Goal: Task Accomplishment & Management: Use online tool/utility

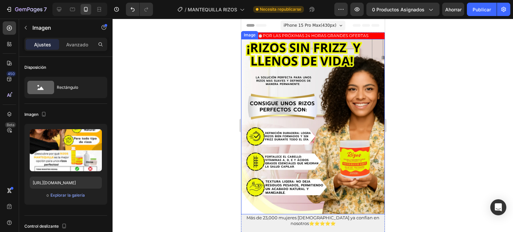
click at [301, 128] on img at bounding box center [313, 127] width 144 height 176
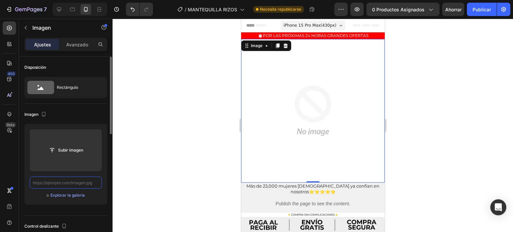
paste input "https://cdn.shopify.com/s/files/1/0644/4800/4262/files/LANDING_PAG_1-1.webp?v=1…"
type input "https://cdn.shopify.com/s/files/1/0644/4800/4262/files/LANDING_PAG_1-1.webp?v=1…"
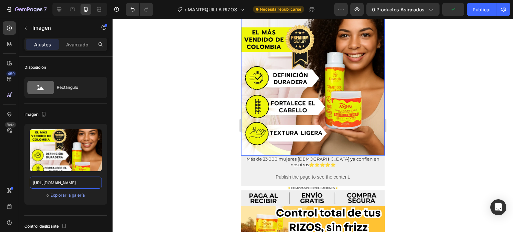
scroll to position [60, 0]
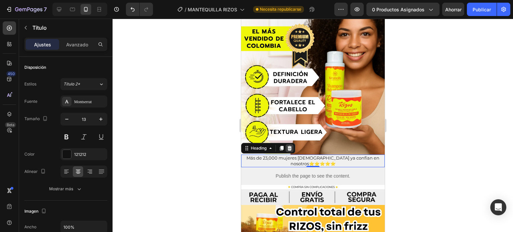
click at [291, 146] on icon at bounding box center [289, 148] width 4 height 5
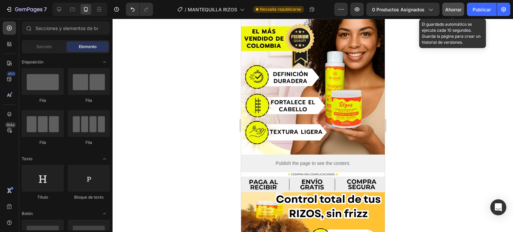
click at [452, 10] on font "Ahorrar" at bounding box center [453, 10] width 16 height 6
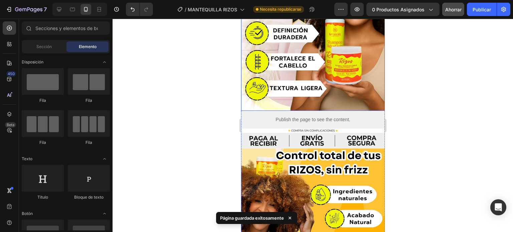
scroll to position [0, 0]
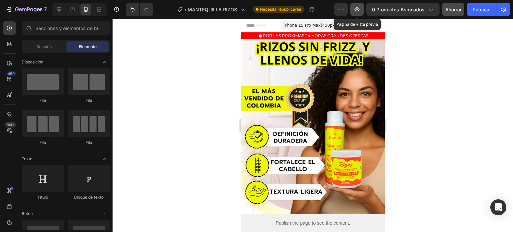
click at [355, 6] on icon "button" at bounding box center [357, 9] width 7 height 7
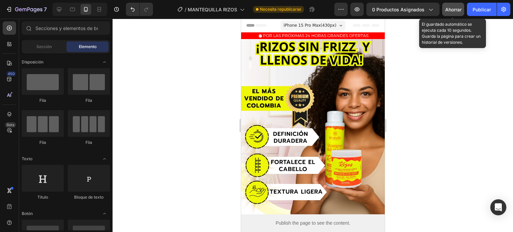
click at [454, 8] on font "Ahorrar" at bounding box center [453, 10] width 16 height 6
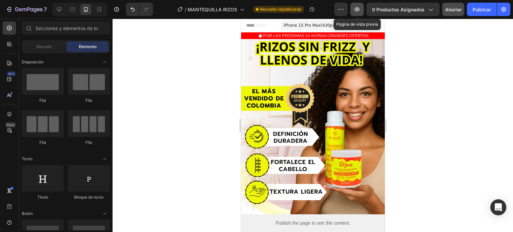
click at [357, 6] on icon "button" at bounding box center [357, 9] width 7 height 7
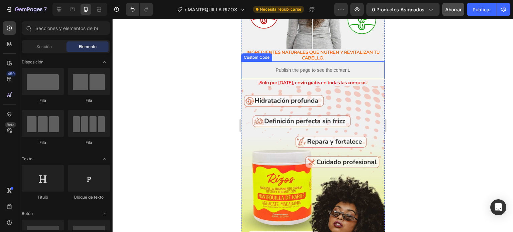
scroll to position [770, 0]
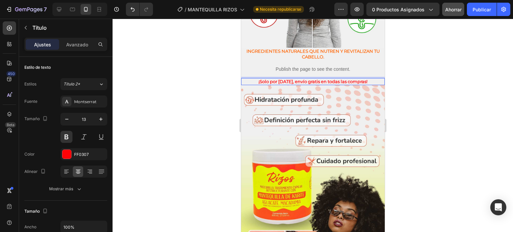
click at [322, 78] on h2 "¡Solo por hoy, envío gratis en todas las compras!" at bounding box center [313, 81] width 144 height 7
click at [322, 79] on p "¡Solo por hoy, envío gratis en todas las compras!" at bounding box center [312, 82] width 142 height 6
click at [313, 79] on p "¡Solo por hoy, envío gratis en todas las compras!" at bounding box center [312, 82] width 142 height 6
click at [320, 79] on p "¡Solo por [DATE], envío gratis en todas las compras!" at bounding box center [312, 82] width 142 height 6
click at [341, 79] on p "¡Solo por hoy, envío gratis en el 95% todas las compras!" at bounding box center [312, 82] width 142 height 6
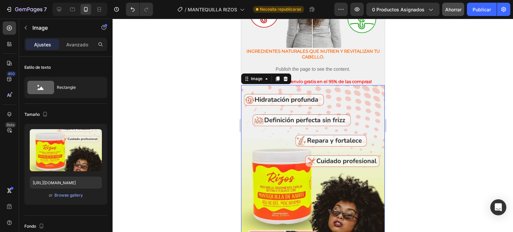
click at [345, 85] on img at bounding box center [313, 183] width 144 height 197
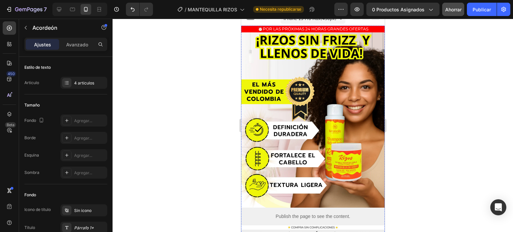
scroll to position [0, 0]
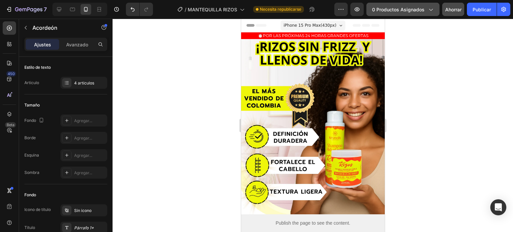
click at [384, 7] on font "0 productos asignados" at bounding box center [398, 10] width 52 height 6
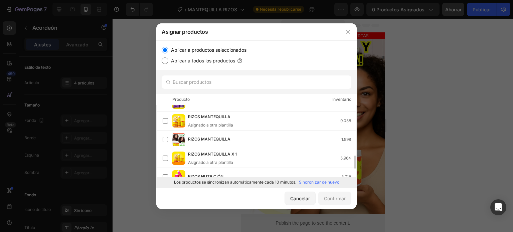
scroll to position [274, 0]
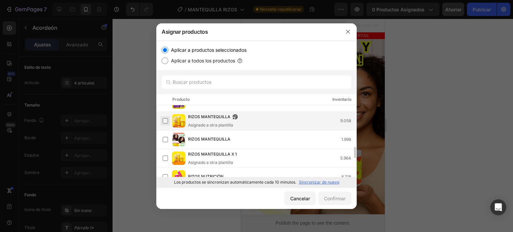
click at [166, 121] on label at bounding box center [165, 120] width 5 height 5
click at [330, 197] on font "Confirmar" at bounding box center [335, 199] width 22 height 6
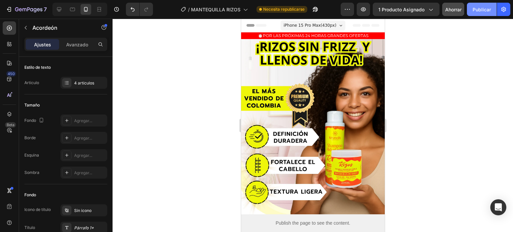
click at [473, 9] on font "Publicar" at bounding box center [481, 10] width 18 height 6
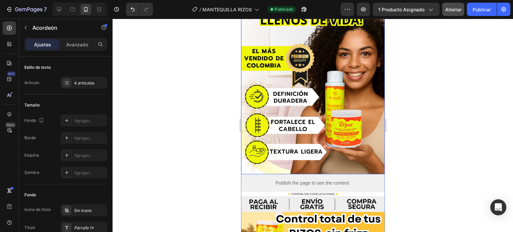
scroll to position [0, 0]
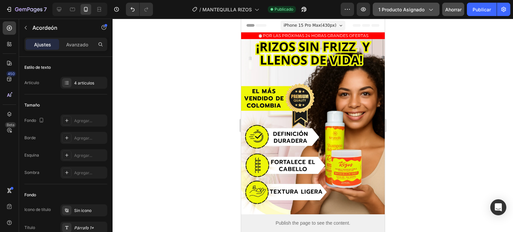
click at [416, 3] on button "1 producto asignado" at bounding box center [406, 9] width 67 height 13
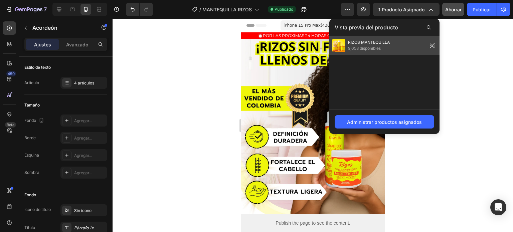
click at [432, 45] on icon at bounding box center [432, 45] width 4 height 3
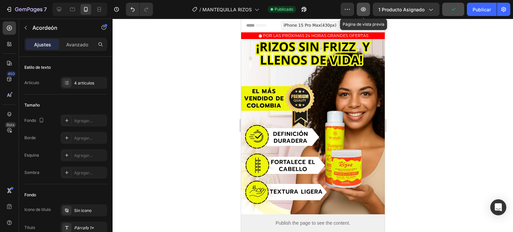
click at [365, 7] on icon "button" at bounding box center [363, 9] width 7 height 7
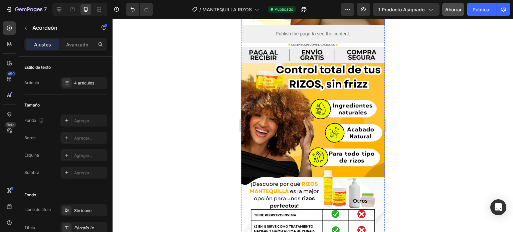
scroll to position [194, 0]
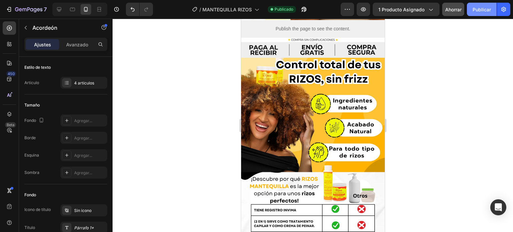
click at [477, 11] on font "Publicar" at bounding box center [481, 10] width 18 height 6
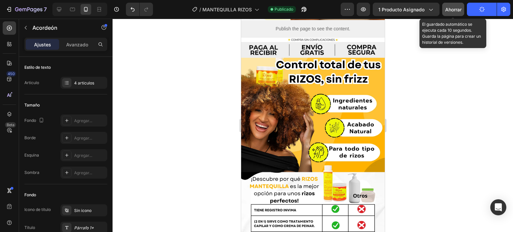
click at [446, 7] on font "Ahorrar" at bounding box center [453, 10] width 16 height 6
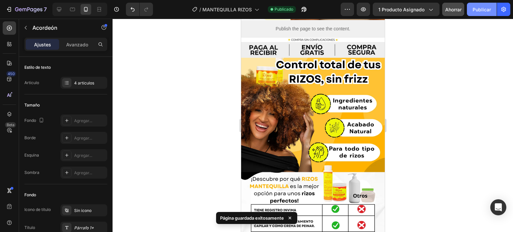
click at [477, 14] on button "Publicar" at bounding box center [482, 9] width 30 height 13
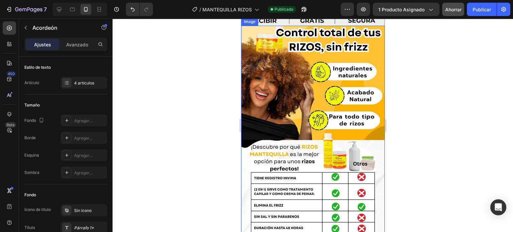
scroll to position [226, 0]
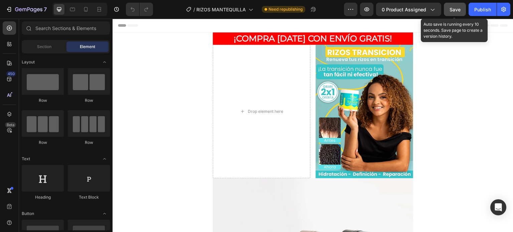
click at [457, 14] on button "Save" at bounding box center [455, 9] width 22 height 13
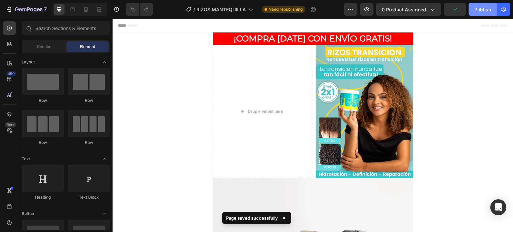
click at [479, 10] on div "Publish" at bounding box center [482, 9] width 17 height 7
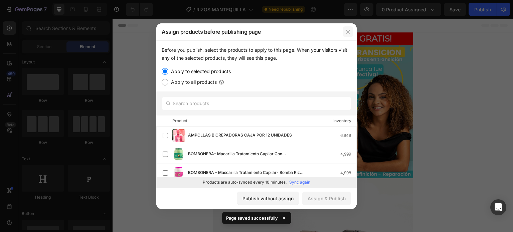
click at [349, 34] on icon "button" at bounding box center [347, 31] width 5 height 5
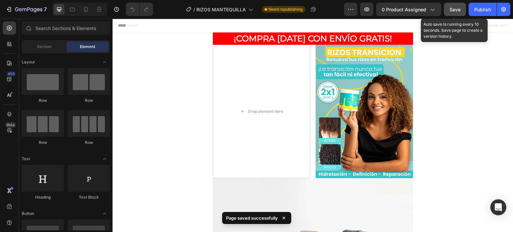
click at [454, 8] on span "Save" at bounding box center [454, 10] width 11 height 6
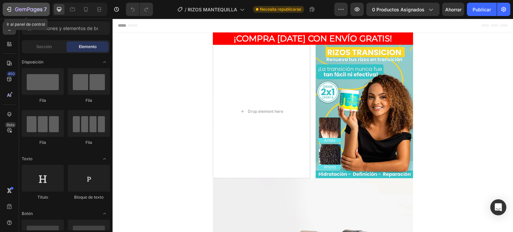
click at [16, 11] on icon "button" at bounding box center [28, 10] width 27 height 6
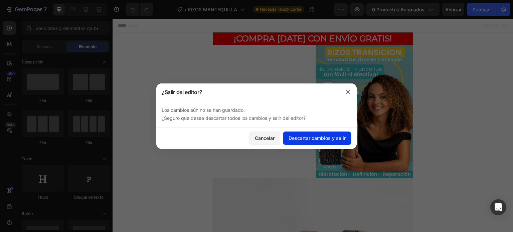
click at [300, 141] on font "Descartar cambios y salir" at bounding box center [316, 138] width 57 height 7
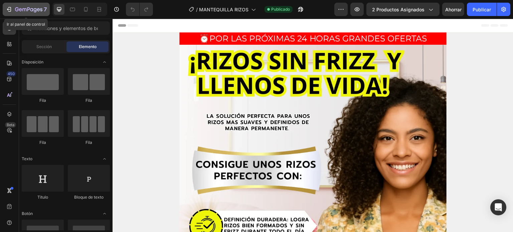
click at [9, 13] on div "7" at bounding box center [26, 9] width 41 height 8
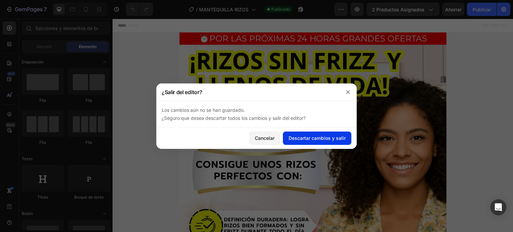
click at [299, 141] on font "Descartar cambios y salir" at bounding box center [316, 138] width 57 height 7
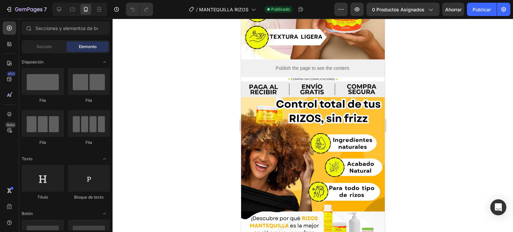
scroll to position [156, 0]
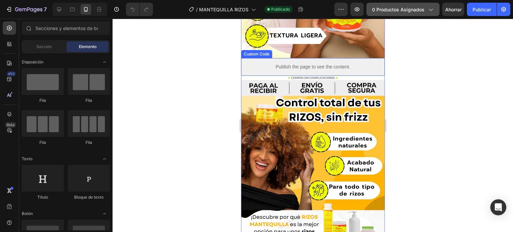
click at [428, 9] on icon "button" at bounding box center [430, 9] width 7 height 7
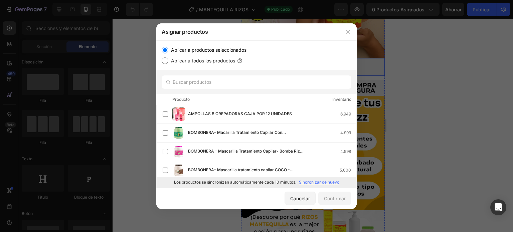
click at [167, 58] on input "Aplicar a todos los productos" at bounding box center [165, 60] width 7 height 7
radio input "true"
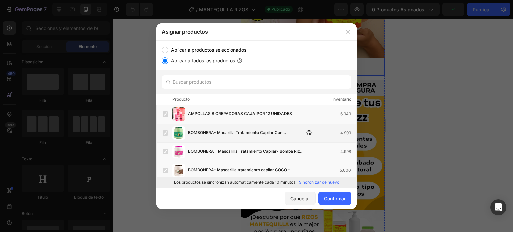
scroll to position [0, 0]
click at [167, 50] on input "Aplicar a productos seleccionados" at bounding box center [165, 50] width 7 height 7
radio input "true"
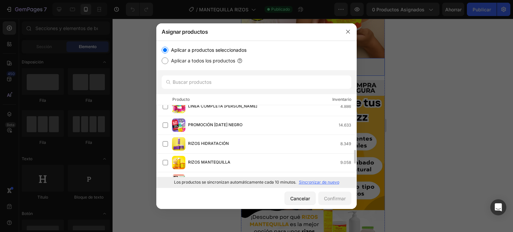
scroll to position [232, 0]
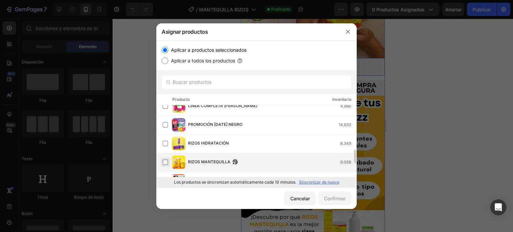
click at [165, 163] on label at bounding box center [165, 162] width 5 height 5
click at [331, 198] on font "Confirmar" at bounding box center [335, 199] width 22 height 6
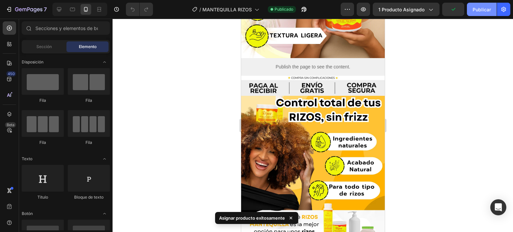
click at [478, 10] on font "Publicar" at bounding box center [481, 10] width 18 height 6
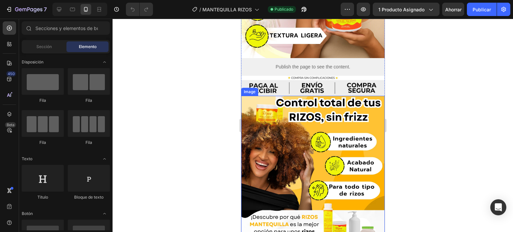
scroll to position [0, 0]
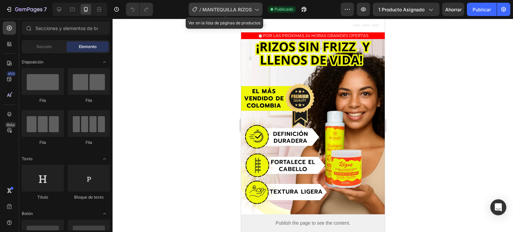
click at [255, 10] on icon at bounding box center [256, 9] width 7 height 7
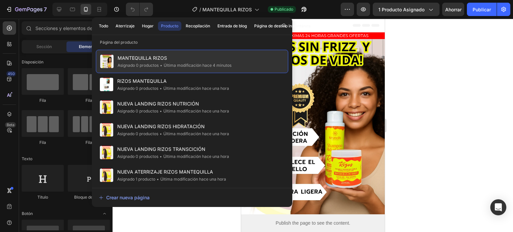
click at [198, 64] on font "Última modificación hace 4 minutos" at bounding box center [198, 65] width 68 height 5
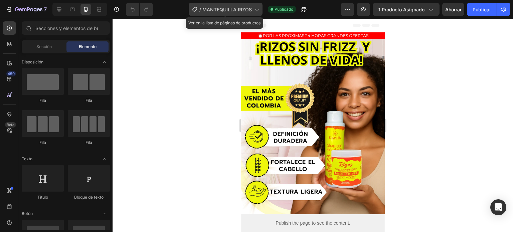
click at [256, 9] on icon at bounding box center [256, 9] width 7 height 7
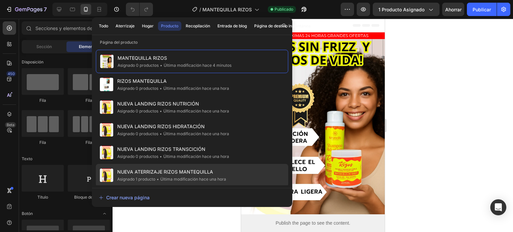
click at [189, 187] on div "NUEVA ATERRIZAJE RIZOS MANTEQUILLA Asignado 1 producto • Última modificación ha…" at bounding box center [192, 198] width 192 height 23
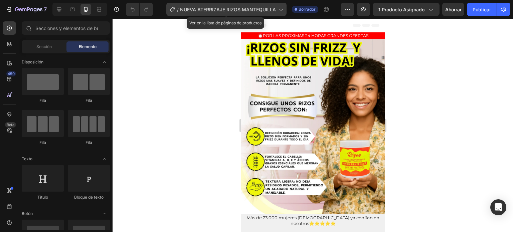
click at [264, 11] on font "NUEVA ATERRIZAJE RIZOS MANTEQUILLA" at bounding box center [228, 10] width 96 height 6
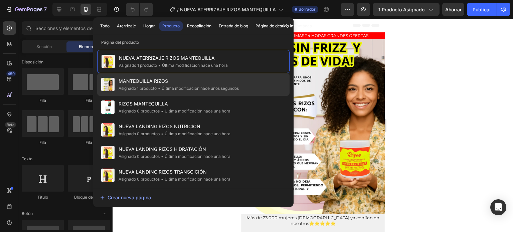
click at [166, 89] on font "Última modificación hace unos segundos" at bounding box center [200, 88] width 77 height 5
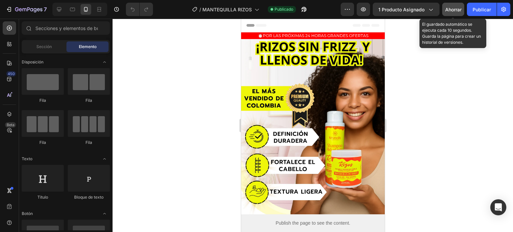
click at [452, 9] on font "Ahorrar" at bounding box center [453, 10] width 16 height 6
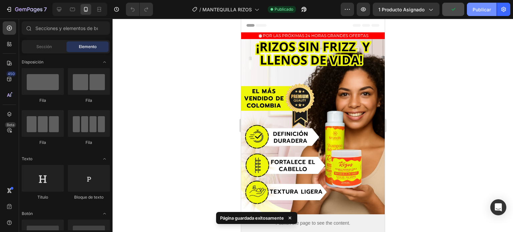
click at [475, 10] on font "Publicar" at bounding box center [481, 10] width 18 height 6
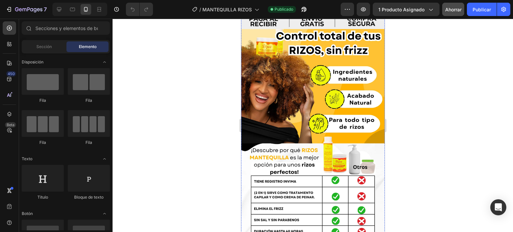
scroll to position [224, 0]
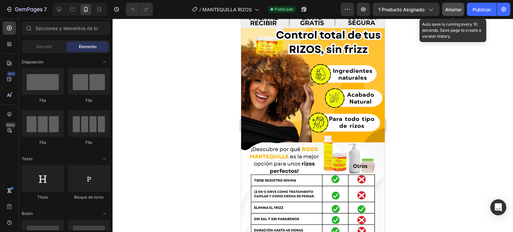
click at [444, 10] on button "Ahorrar" at bounding box center [453, 9] width 22 height 13
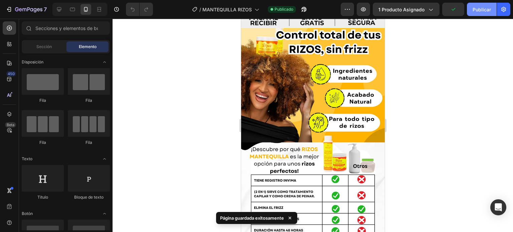
click at [482, 7] on font "Publicar" at bounding box center [481, 10] width 18 height 6
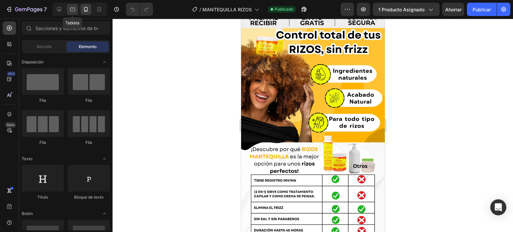
click at [73, 9] on icon at bounding box center [72, 9] width 7 height 7
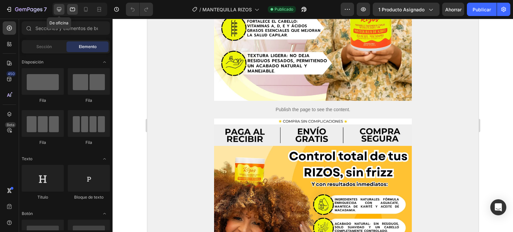
click at [57, 10] on icon at bounding box center [59, 9] width 7 height 7
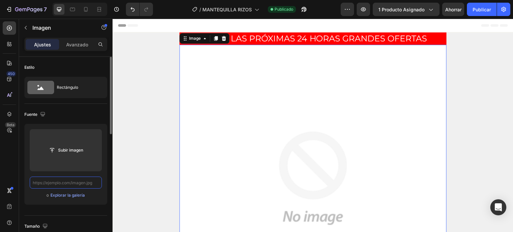
paste input "https://cdn.shopify.com/s/files/1/0644/4800/4262/files/LANDING_PAG_1-1.webp?v=1…"
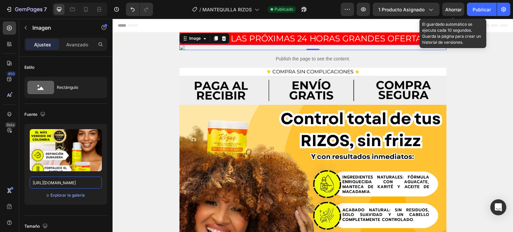
type input "https://cdn.shopify.com/s/files/1/0644/4800/4262/files/LANDING_PAG_1-1.webp?v=1…"
click at [452, 7] on font "Ahorrar" at bounding box center [453, 10] width 16 height 6
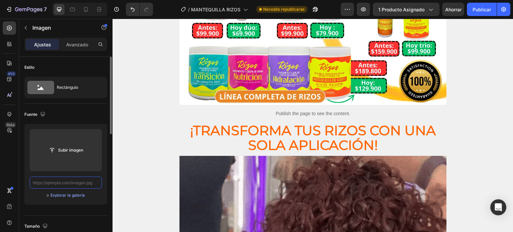
paste input "https://cdn.shopify.com/s/files/1/0644/4800/4262/files/LANDING_PAG_2_3_4_2.webp…"
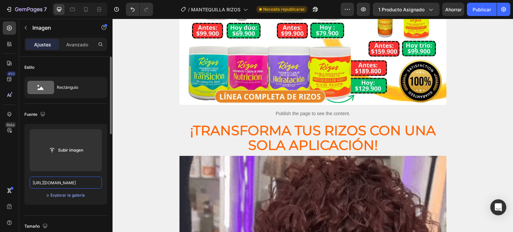
scroll to position [0, 135]
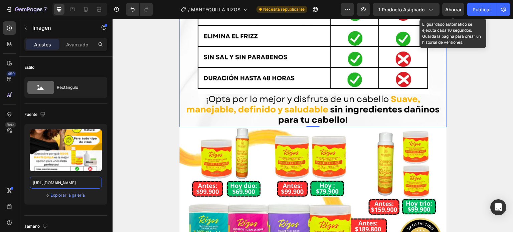
type input "https://cdn.shopify.com/s/files/1/0644/4800/4262/files/LANDING_PAG_2_3_4_2.webp…"
click at [460, 11] on font "Ahorrar" at bounding box center [453, 10] width 16 height 6
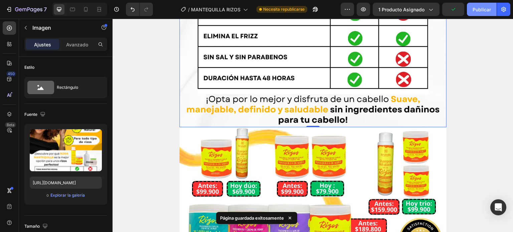
click at [478, 11] on font "Publicar" at bounding box center [481, 10] width 18 height 6
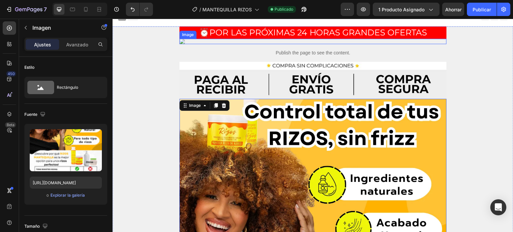
scroll to position [1, 0]
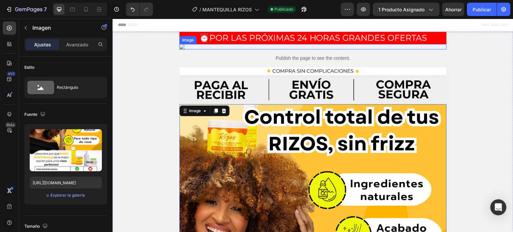
click at [206, 49] on img at bounding box center [312, 46] width 267 height 5
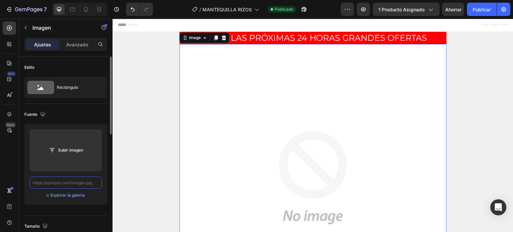
scroll to position [0, 0]
paste input "https://cdn.shopify.com/s/files/1/0644/4800/4262/files/LANDING_PAG_1_2_-1.webp?…"
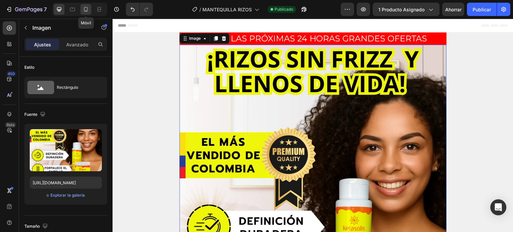
click at [85, 9] on icon at bounding box center [85, 9] width 7 height 7
type input "https://cdn.shopify.com/s/files/1/0644/4800/4262/files/LANDING_PAG_1-1.webp?v=1…"
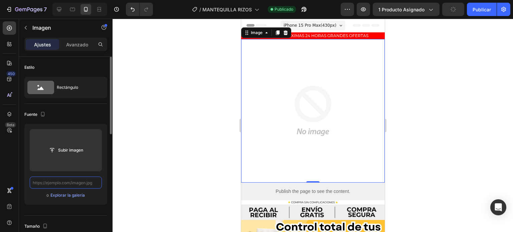
paste input "https://cdn.shopify.com/s/files/1/0644/4800/4262/files/LANDING_PAG_1_2_-1.webp?…"
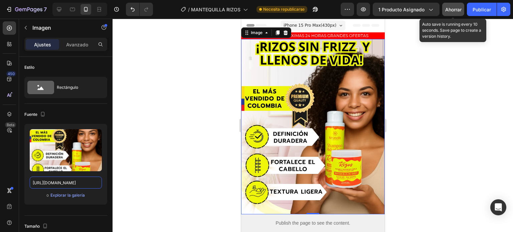
type input "https://cdn.shopify.com/s/files/1/0644/4800/4262/files/LANDING_PAG_1_2_-1.webp?…"
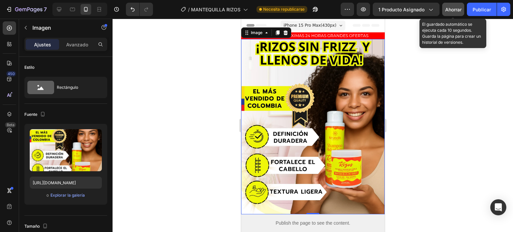
scroll to position [0, 0]
click at [453, 5] on button "Ahorrar" at bounding box center [453, 9] width 22 height 13
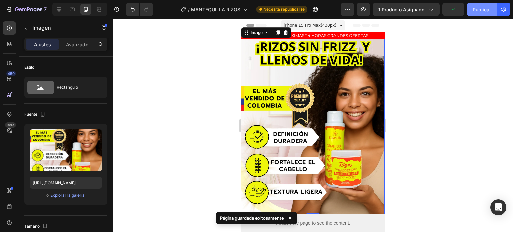
click at [473, 9] on font "Publicar" at bounding box center [481, 10] width 18 height 6
click at [73, 10] on icon at bounding box center [72, 9] width 7 height 7
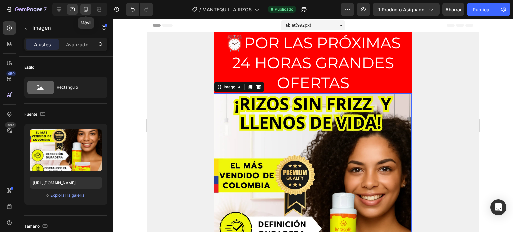
click at [87, 7] on icon at bounding box center [85, 9] width 7 height 7
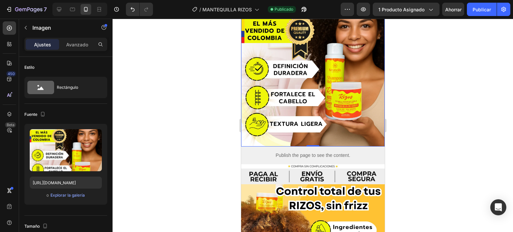
scroll to position [68, 0]
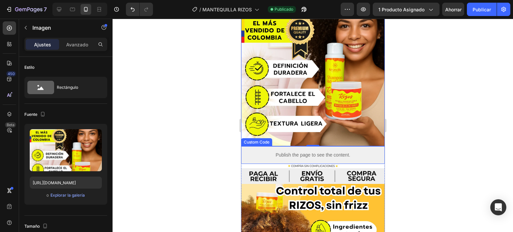
click at [308, 152] on p "Publish the page to see the content." at bounding box center [313, 155] width 144 height 7
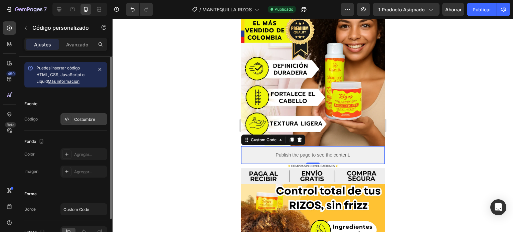
click at [80, 122] on div "Costumbre" at bounding box center [89, 120] width 31 height 6
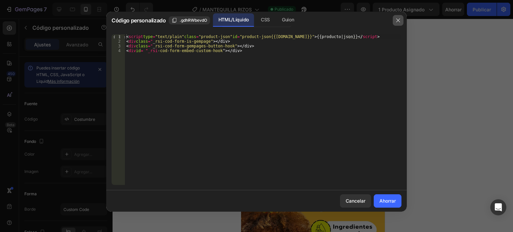
click at [400, 17] on button "button" at bounding box center [398, 20] width 11 height 11
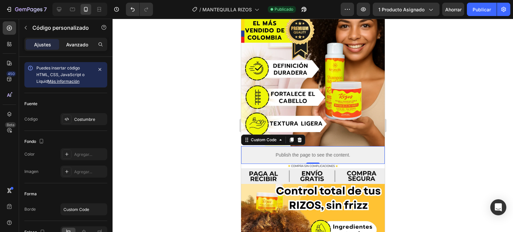
click at [74, 45] on font "Avanzado" at bounding box center [77, 45] width 22 height 6
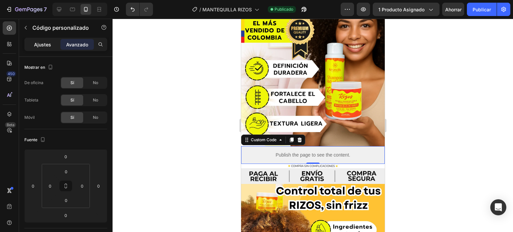
click at [44, 45] on font "Ajustes" at bounding box center [42, 45] width 17 height 6
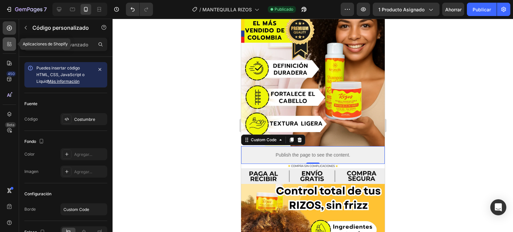
click at [13, 43] on div at bounding box center [9, 43] width 13 height 13
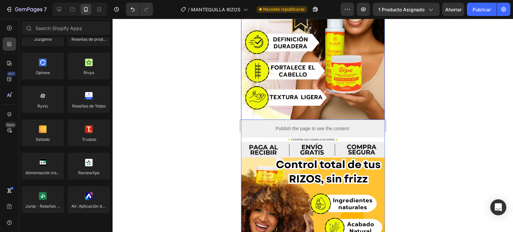
scroll to position [95, 0]
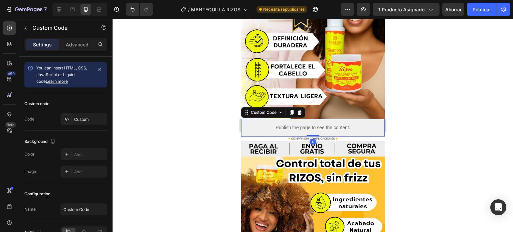
click at [311, 124] on p "Publish the page to see the content." at bounding box center [313, 127] width 144 height 7
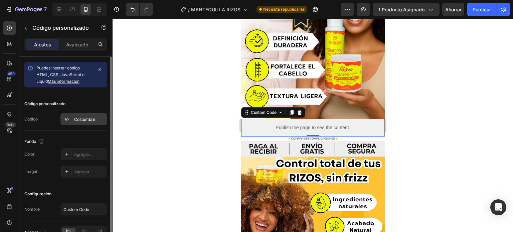
click at [86, 120] on font "Costumbre" at bounding box center [84, 119] width 21 height 5
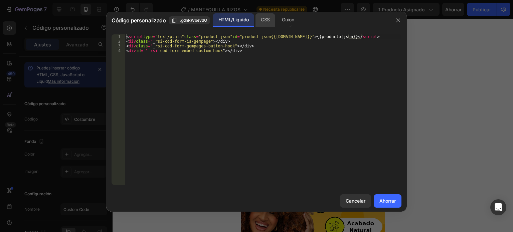
click at [261, 20] on font "CSS" at bounding box center [265, 20] width 9 height 6
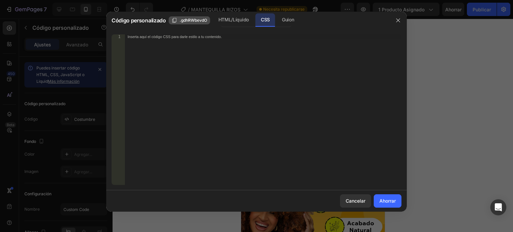
click at [191, 19] on font ".gdhRWbevdO" at bounding box center [193, 20] width 27 height 5
click at [384, 196] on button "Ahorrar" at bounding box center [388, 200] width 28 height 13
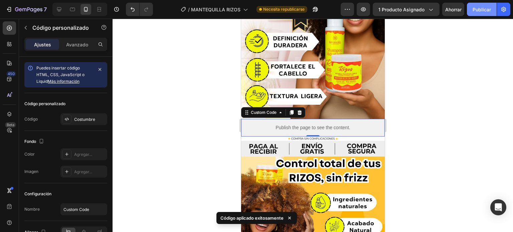
click at [475, 9] on font "Publicar" at bounding box center [481, 10] width 18 height 6
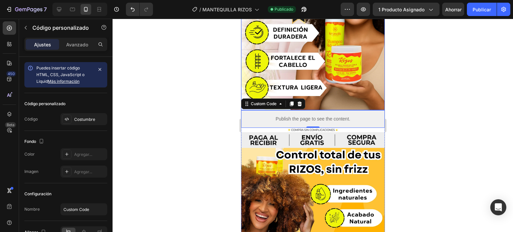
scroll to position [105, 0]
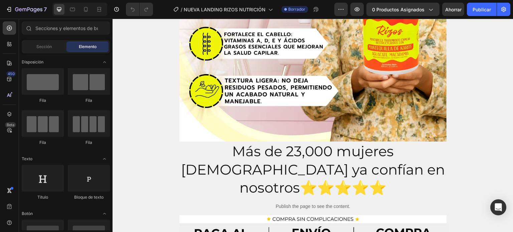
scroll to position [231, 0]
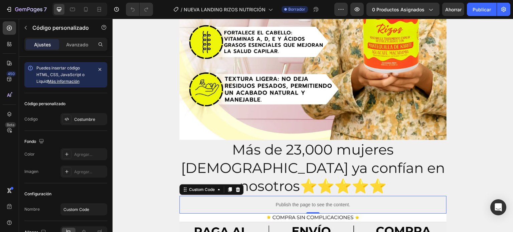
click at [296, 201] on p "Publish the page to see the content." at bounding box center [312, 204] width 267 height 7
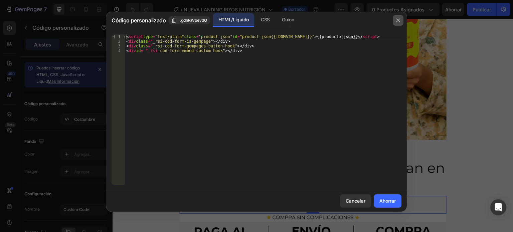
click at [398, 18] on icon "button" at bounding box center [397, 20] width 5 height 5
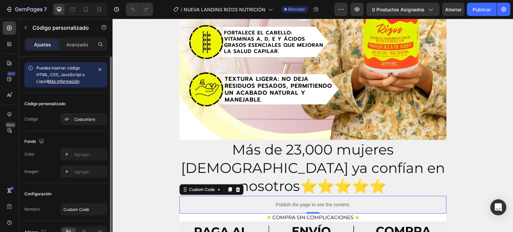
click at [63, 83] on font "Más información" at bounding box center [64, 81] width 32 height 5
click at [67, 117] on icon at bounding box center [66, 119] width 5 height 5
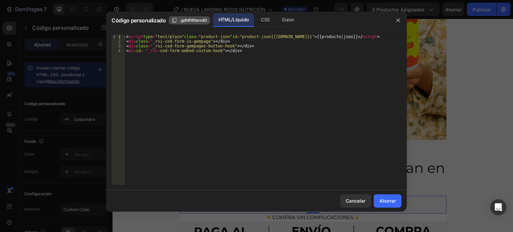
click at [188, 18] on font ".gdhRWbevdO" at bounding box center [193, 20] width 27 height 5
click at [387, 196] on button "Ahorrar" at bounding box center [388, 200] width 28 height 13
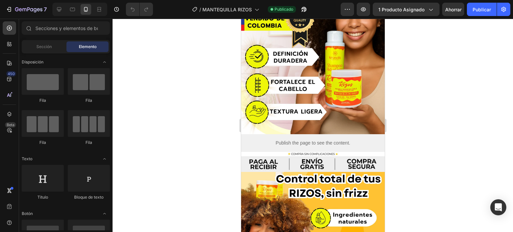
scroll to position [81, 0]
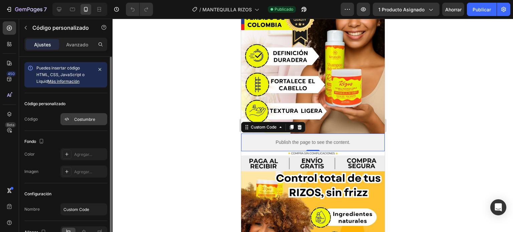
click at [85, 117] on div "Costumbre" at bounding box center [89, 120] width 31 height 6
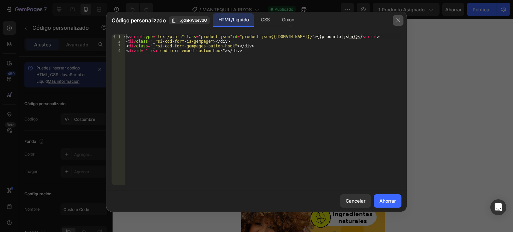
click at [397, 19] on icon "button" at bounding box center [397, 20] width 5 height 5
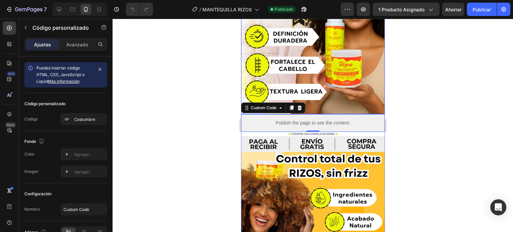
scroll to position [100, 0]
click at [8, 24] on div at bounding box center [9, 27] width 13 height 13
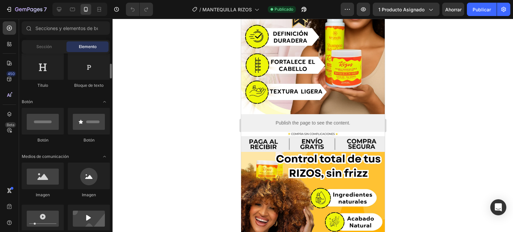
scroll to position [113, 0]
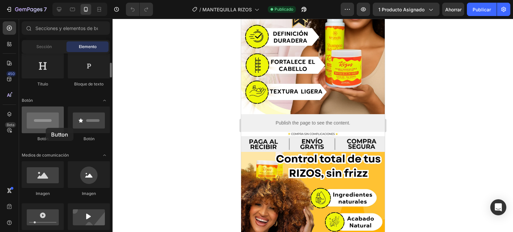
click at [46, 128] on div at bounding box center [43, 120] width 42 height 27
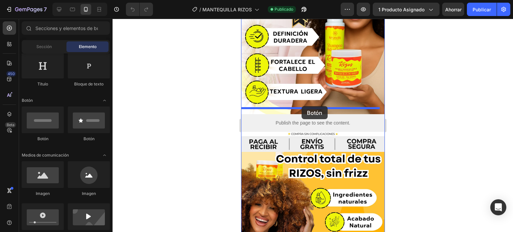
drag, startPoint x: 286, startPoint y: 147, endPoint x: 301, endPoint y: 106, distance: 43.0
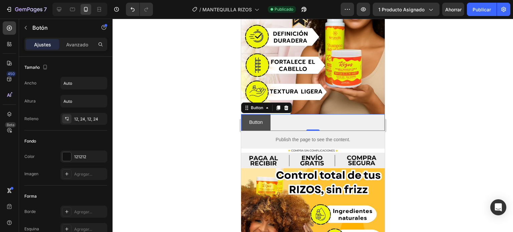
click at [264, 115] on button "Button" at bounding box center [255, 122] width 29 height 16
click at [272, 115] on div "Button Button 0" at bounding box center [313, 122] width 144 height 16
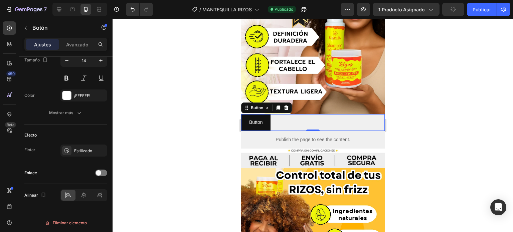
scroll to position [0, 0]
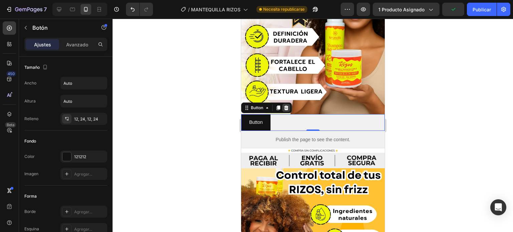
click at [287, 106] on icon at bounding box center [286, 108] width 4 height 5
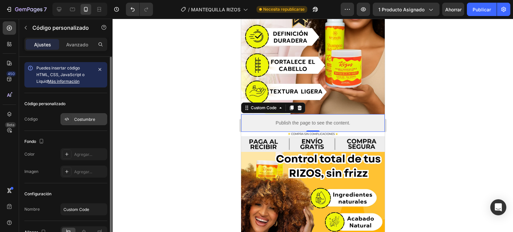
click at [87, 120] on font "Costumbre" at bounding box center [84, 119] width 21 height 5
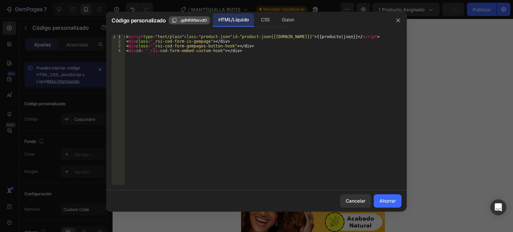
click at [188, 21] on font ".gdhRWbevdO" at bounding box center [193, 20] width 27 height 5
click at [267, 20] on font "CSS" at bounding box center [265, 20] width 9 height 6
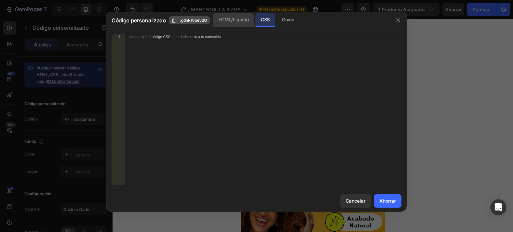
click at [237, 17] on font "HTML/Líquido" at bounding box center [233, 20] width 30 height 6
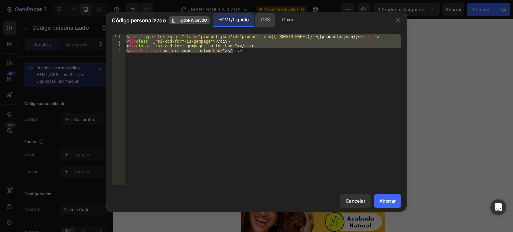
click at [261, 18] on font "CSS" at bounding box center [265, 20] width 9 height 6
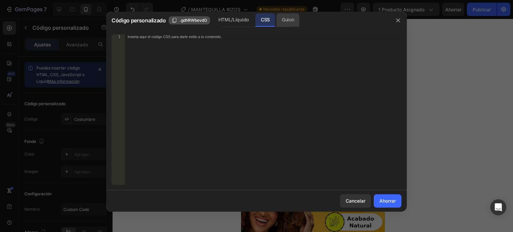
click at [284, 18] on font "Guion" at bounding box center [288, 20] width 12 height 6
click at [347, 150] on div "Inserta el código Javascript para agregar interacción y animación a tu contenid…" at bounding box center [263, 114] width 276 height 160
click at [398, 17] on button "button" at bounding box center [398, 20] width 11 height 11
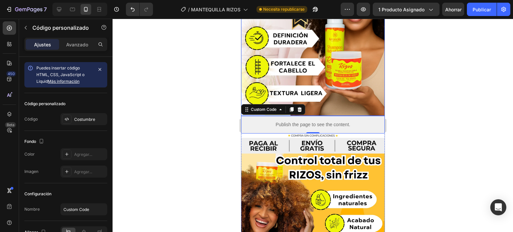
scroll to position [100, 0]
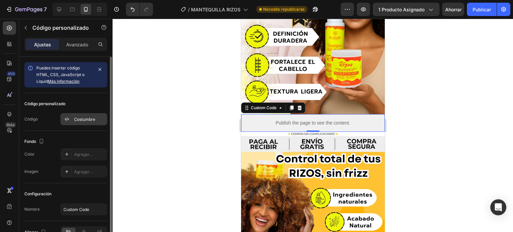
click at [83, 119] on font "Costumbre" at bounding box center [84, 119] width 21 height 5
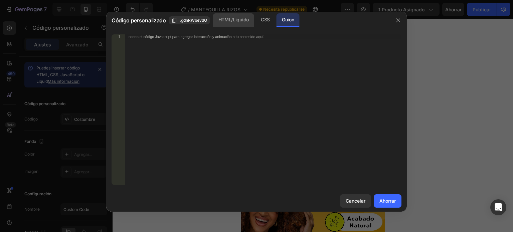
click at [222, 19] on font "HTML/Líquido" at bounding box center [233, 20] width 30 height 6
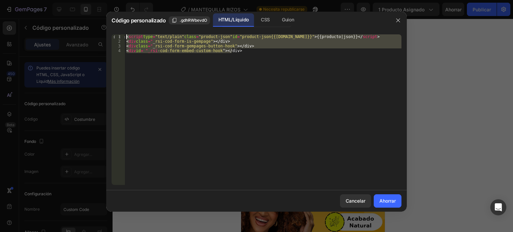
drag, startPoint x: 253, startPoint y: 50, endPoint x: 122, endPoint y: 33, distance: 132.7
click at [122, 33] on div "<script type="text/plain" class="product-json" id="product-json{{[DOMAIN_NAME]}…" at bounding box center [256, 109] width 301 height 161
type textarea "<script type="text/plain" class="product-json" id="product-json{{[DOMAIN_NAME]}…"
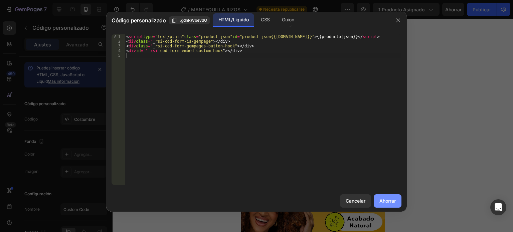
click at [384, 201] on font "Ahorrar" at bounding box center [387, 201] width 16 height 6
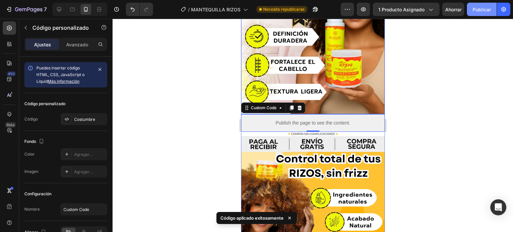
click at [481, 16] on button "Publicar" at bounding box center [482, 9] width 30 height 13
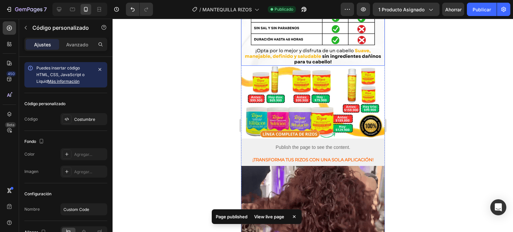
scroll to position [415, 0]
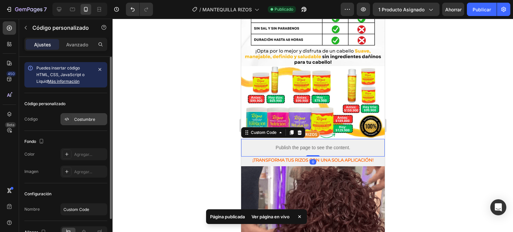
click at [84, 117] on font "Costumbre" at bounding box center [84, 119] width 21 height 5
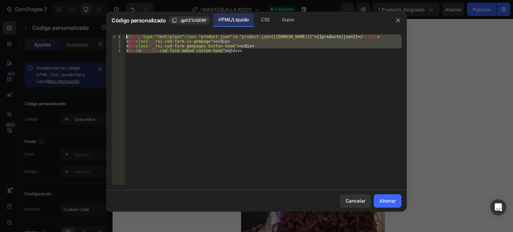
drag, startPoint x: 255, startPoint y: 51, endPoint x: 115, endPoint y: 36, distance: 141.1
click at [115, 36] on div "<div id="_rsi-cod-form-embed-custom-hook"></div> 1 2 3 4 < script type = "text/…" at bounding box center [257, 109] width 290 height 151
type textarea "<script type="text/plain" class="product-json" id="product-json{{[DOMAIN_NAME]}…"
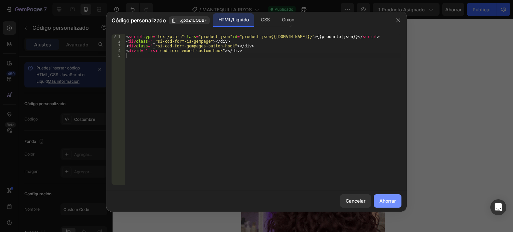
click at [386, 204] on font "Ahorrar" at bounding box center [387, 200] width 16 height 7
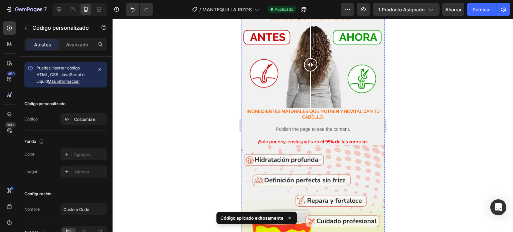
scroll to position [710, 0]
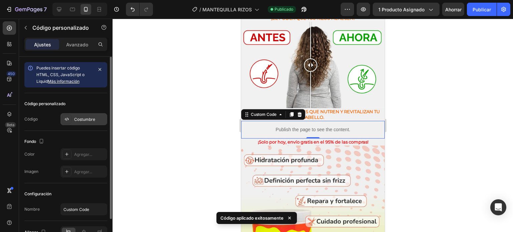
click at [84, 119] on font "Costumbre" at bounding box center [84, 119] width 21 height 5
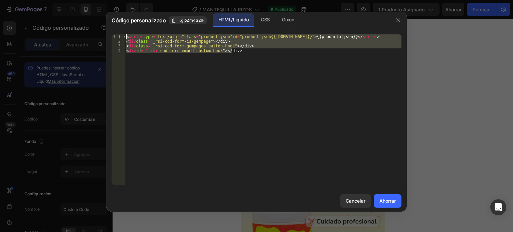
drag, startPoint x: 253, startPoint y: 49, endPoint x: 125, endPoint y: 33, distance: 128.9
click at [125, 33] on div "<div id="_rsi-cod-form-embed-custom-hook"></div> 1 2 3 4 < script type = "text/…" at bounding box center [256, 109] width 301 height 161
type textarea "<script type="text/plain" class="product-json" id="product-json{{[DOMAIN_NAME]}…"
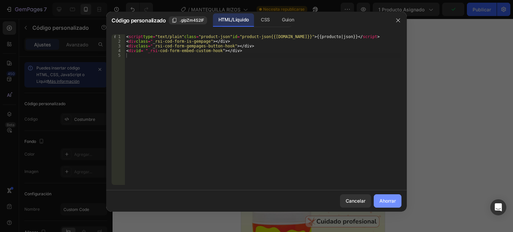
click at [387, 201] on font "Ahorrar" at bounding box center [387, 201] width 16 height 6
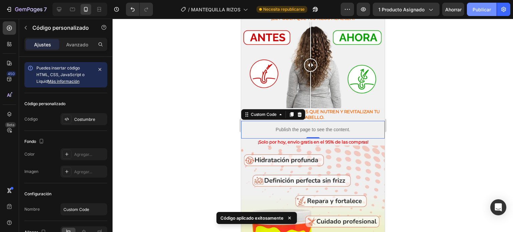
click at [472, 6] on button "Publicar" at bounding box center [482, 9] width 30 height 13
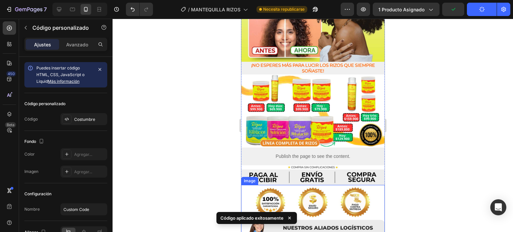
scroll to position [990, 0]
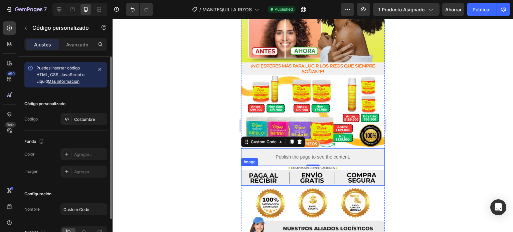
click at [64, 83] on font "Más información" at bounding box center [64, 81] width 32 height 5
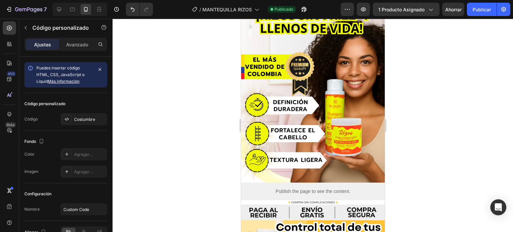
scroll to position [0, 0]
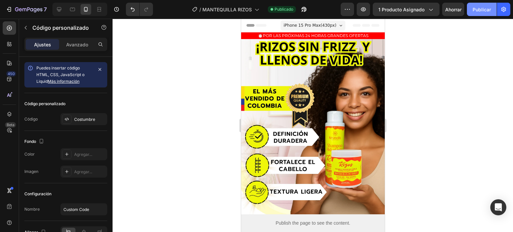
click at [473, 9] on font "Publicar" at bounding box center [481, 10] width 18 height 6
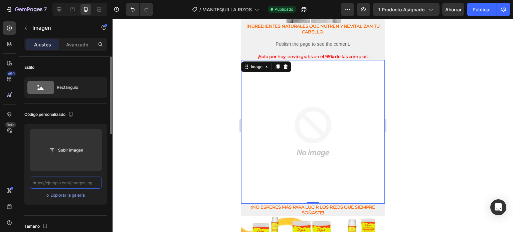
paste input "[URL][DOMAIN_NAME]"
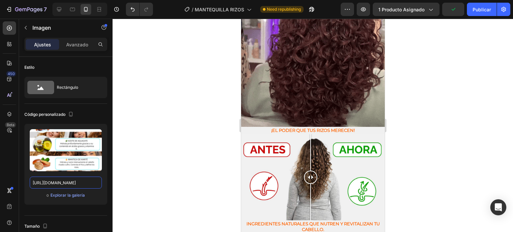
scroll to position [601, 0]
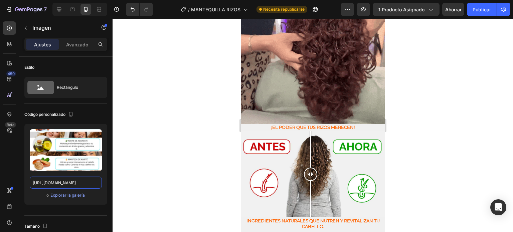
type input "[URL][DOMAIN_NAME]"
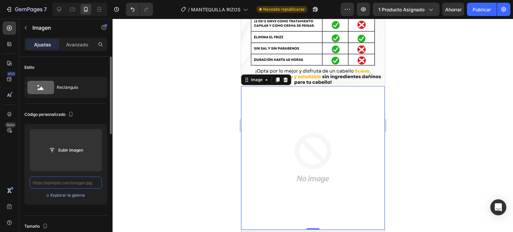
scroll to position [0, 0]
paste input "[URL][DOMAIN_NAME]"
type input "[URL][DOMAIN_NAME]"
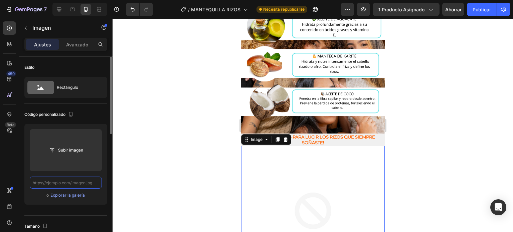
paste input "[URL][DOMAIN_NAME]"
type input "[URL][DOMAIN_NAME]"
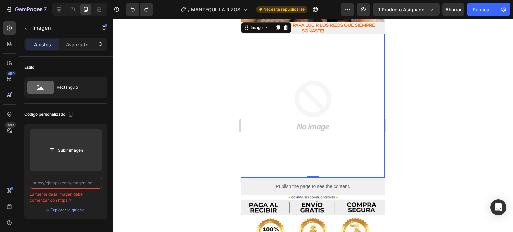
type input "[URL][DOMAIN_NAME]"
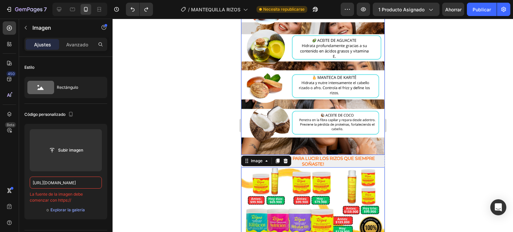
scroll to position [1011, 0]
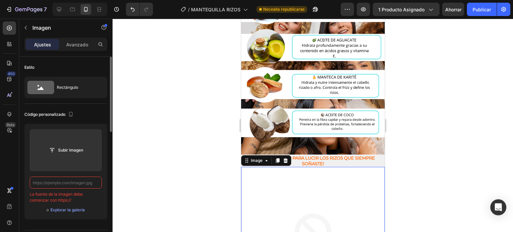
paste input "[URL][DOMAIN_NAME]"
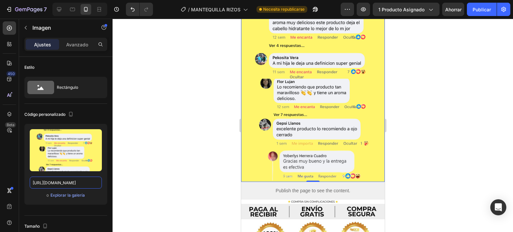
scroll to position [1188, 0]
type input "[URL][DOMAIN_NAME]"
click at [417, 95] on div at bounding box center [313, 125] width 400 height 213
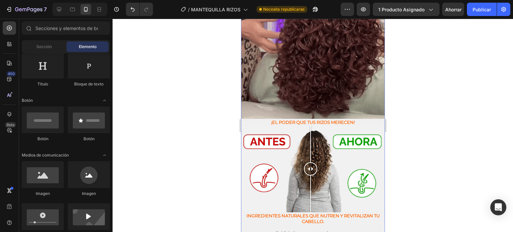
scroll to position [730, 0]
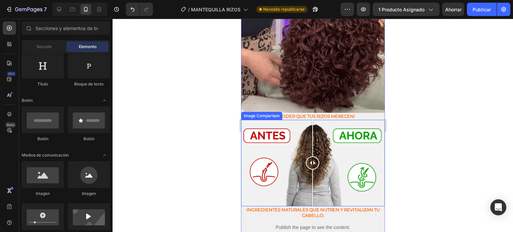
drag, startPoint x: 313, startPoint y: 135, endPoint x: 315, endPoint y: 145, distance: 10.9
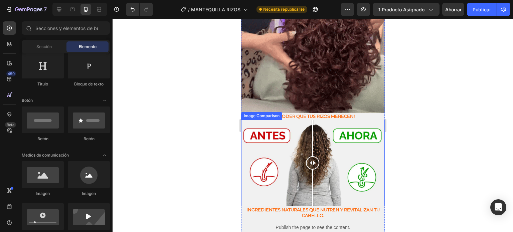
click at [315, 145] on div at bounding box center [312, 163] width 13 height 86
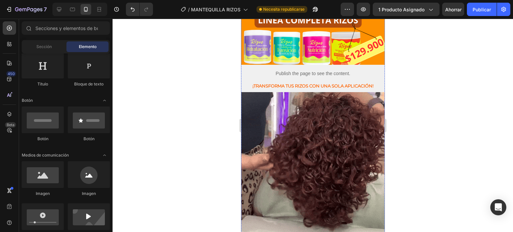
scroll to position [607, 0]
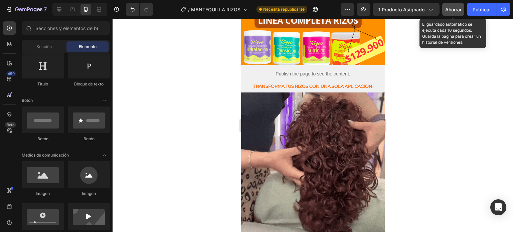
click at [447, 15] on button "Ahorrar" at bounding box center [453, 9] width 22 height 13
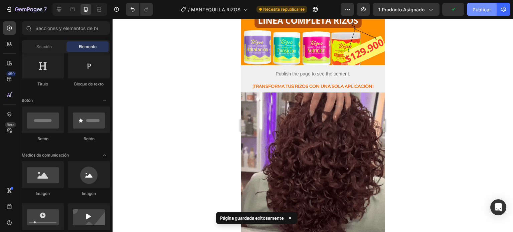
click at [479, 9] on font "Publicar" at bounding box center [481, 10] width 18 height 6
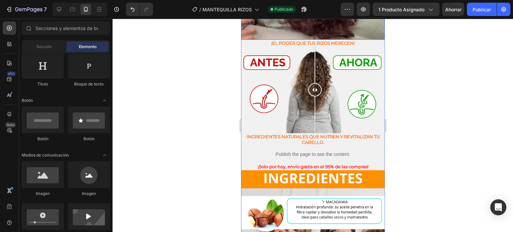
scroll to position [800, 0]
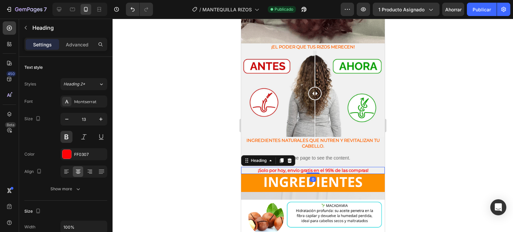
click at [332, 167] on h2 "¡Solo por hoy, envío gratis en el 95% de las compras!" at bounding box center [313, 170] width 144 height 7
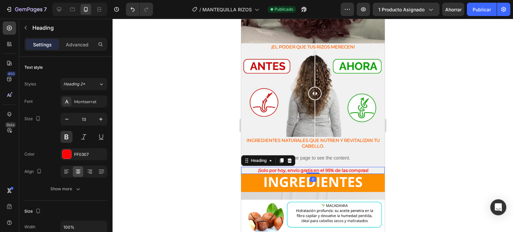
click at [332, 167] on h2 "¡Solo por hoy, envío gratis en el 95% de las compras!" at bounding box center [313, 170] width 144 height 7
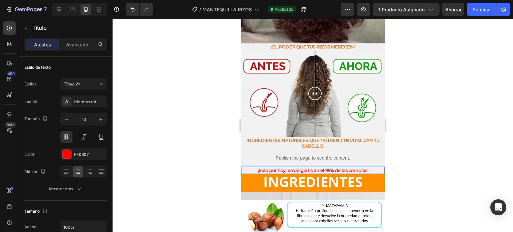
click at [363, 168] on p "¡Solo por hoy, envío gratis en el 95% de las compras!" at bounding box center [312, 171] width 142 height 6
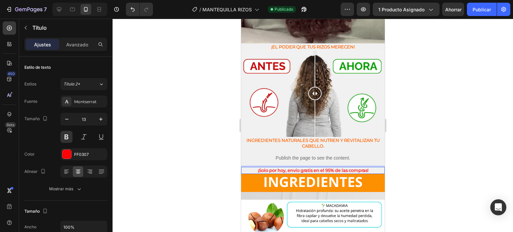
click at [363, 168] on p "¡Solo por hoy, envío gratis en el 95% de las compras!" at bounding box center [312, 171] width 142 height 6
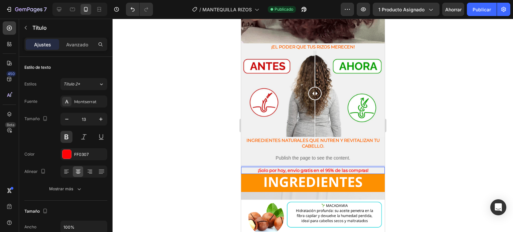
click at [363, 168] on p "¡Solo por hoy, envío gratis en el 95% de las compras!" at bounding box center [312, 171] width 142 height 6
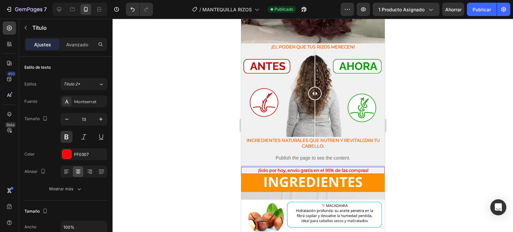
click at [364, 168] on p "¡Solo por hoy, envío gratis en el 95% de las compras!" at bounding box center [312, 171] width 142 height 6
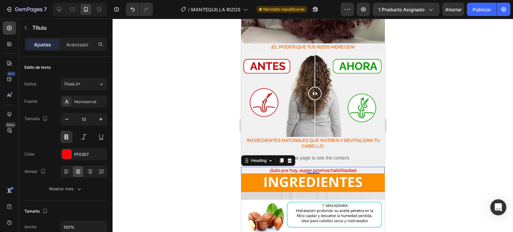
click at [400, 151] on div at bounding box center [313, 125] width 400 height 213
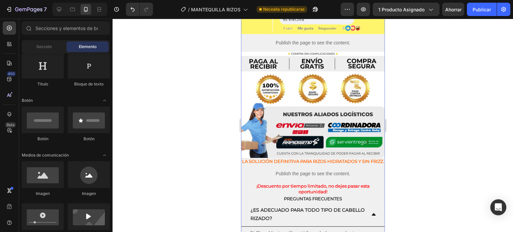
scroll to position [1326, 0]
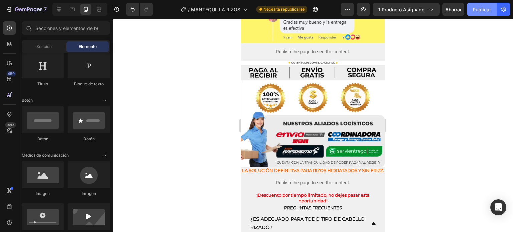
click at [484, 5] on button "Publicar" at bounding box center [482, 9] width 30 height 13
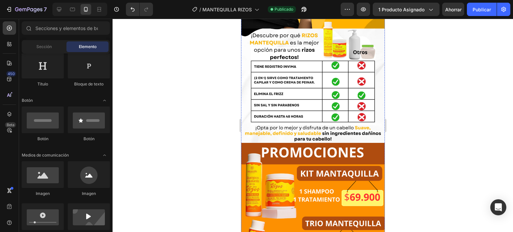
scroll to position [379, 0]
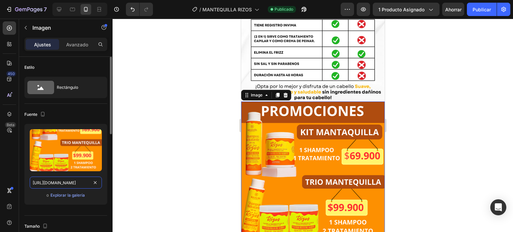
click at [81, 184] on input "[URL][DOMAIN_NAME]" at bounding box center [66, 183] width 72 height 12
click at [56, 8] on icon at bounding box center [59, 9] width 7 height 7
type input "[URL][DOMAIN_NAME]"
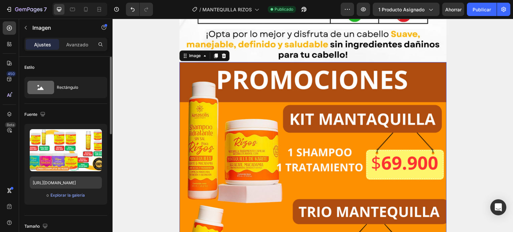
scroll to position [794, 0]
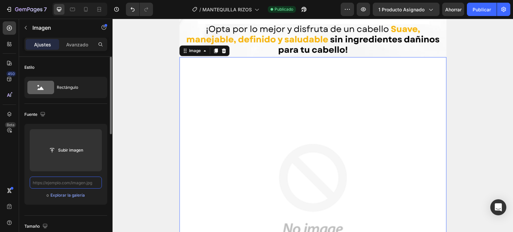
paste input "[URL][DOMAIN_NAME]"
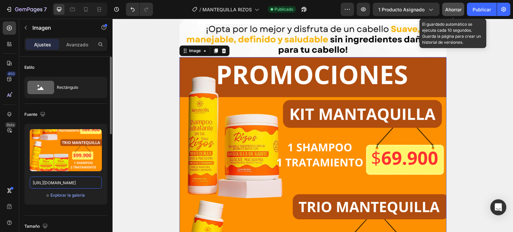
type input "[URL][DOMAIN_NAME]"
click at [452, 11] on font "Ahorrar" at bounding box center [453, 10] width 16 height 6
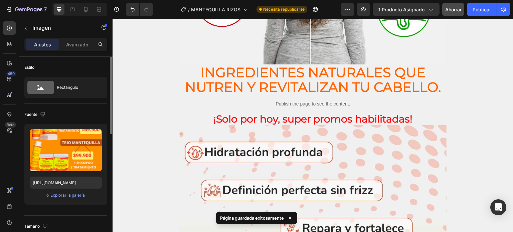
scroll to position [1639, 0]
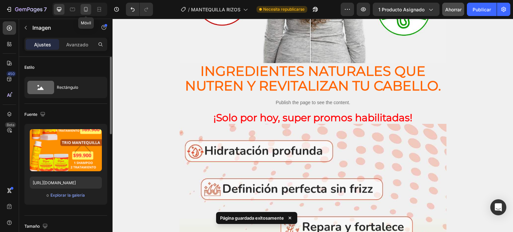
click at [87, 8] on icon at bounding box center [86, 9] width 4 height 5
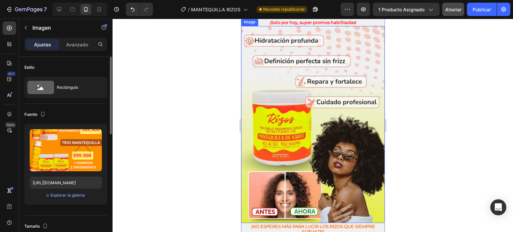
scroll to position [948, 0]
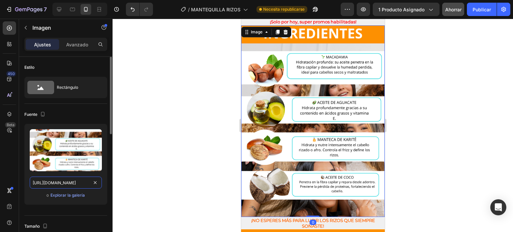
click at [75, 183] on input "[URL][DOMAIN_NAME]" at bounding box center [66, 183] width 72 height 12
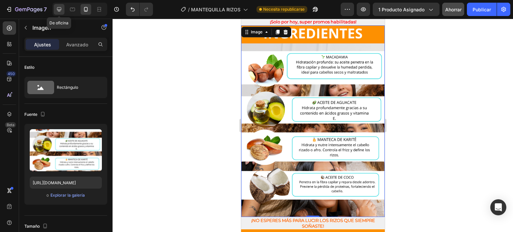
click at [57, 9] on icon at bounding box center [59, 9] width 4 height 4
type input "[URL][DOMAIN_NAME]"
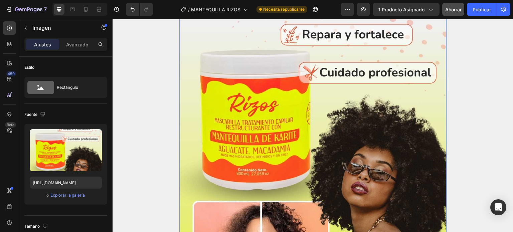
scroll to position [1832, 0]
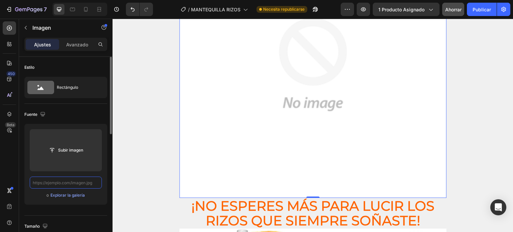
paste input "[URL][DOMAIN_NAME]"
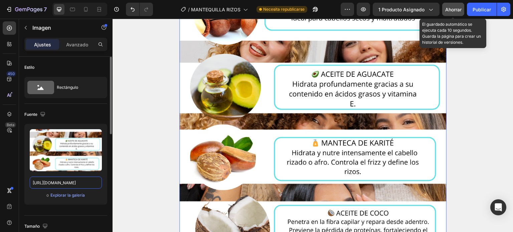
type input "[URL][DOMAIN_NAME]"
click at [450, 5] on button "Ahorrar" at bounding box center [453, 9] width 22 height 13
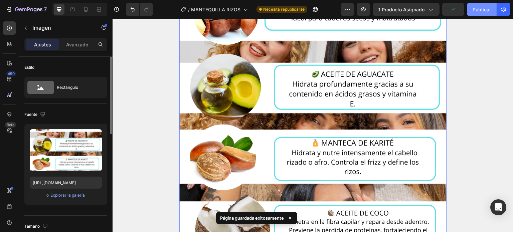
click at [478, 14] on button "Publicar" at bounding box center [482, 9] width 30 height 13
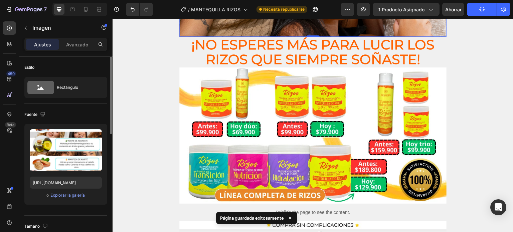
scroll to position [2091, 0]
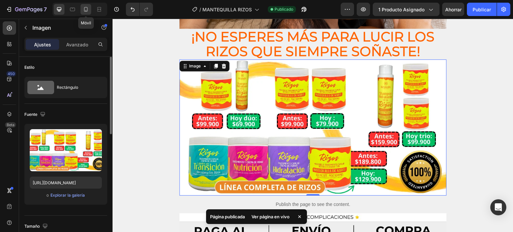
click at [86, 8] on icon at bounding box center [85, 9] width 7 height 7
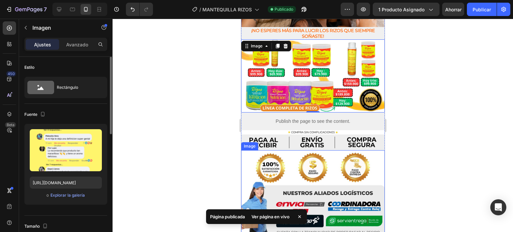
scroll to position [1100, 0]
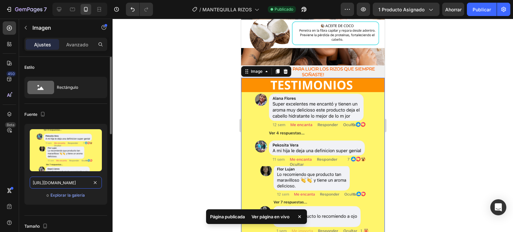
click at [79, 181] on input "[URL][DOMAIN_NAME]" at bounding box center [66, 183] width 72 height 12
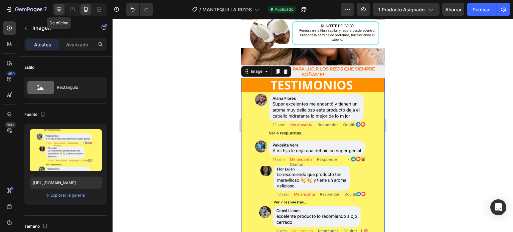
click at [57, 10] on icon at bounding box center [59, 9] width 7 height 7
type input "[URL][DOMAIN_NAME]"
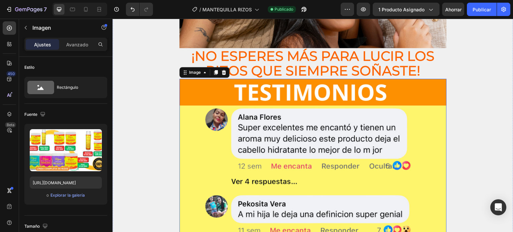
scroll to position [2086, 0]
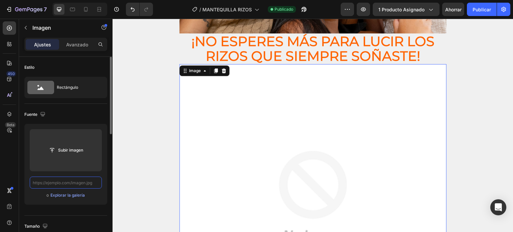
paste input "[URL][DOMAIN_NAME]"
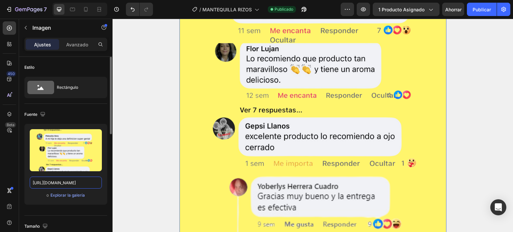
scroll to position [2222, 0]
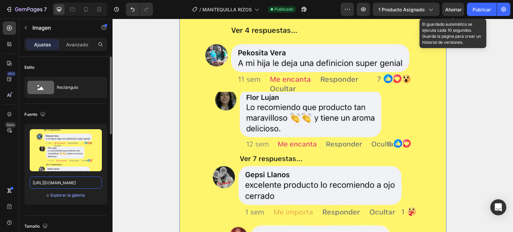
type input "[URL][DOMAIN_NAME]"
click at [458, 7] on font "Ahorrar" at bounding box center [453, 10] width 16 height 6
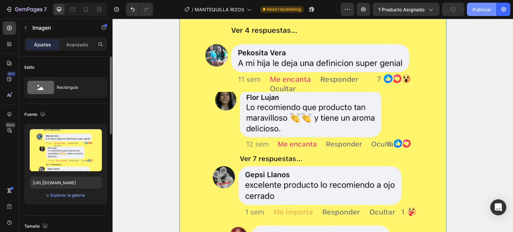
click at [479, 9] on font "Publicar" at bounding box center [481, 10] width 18 height 6
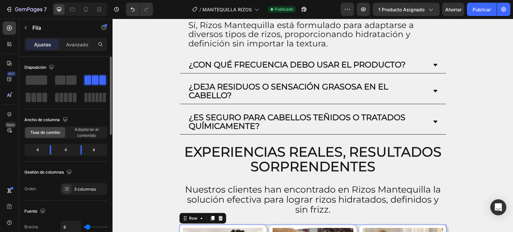
scroll to position [2809, 0]
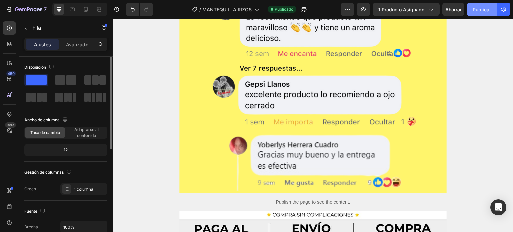
click at [474, 8] on font "Publicar" at bounding box center [481, 10] width 18 height 6
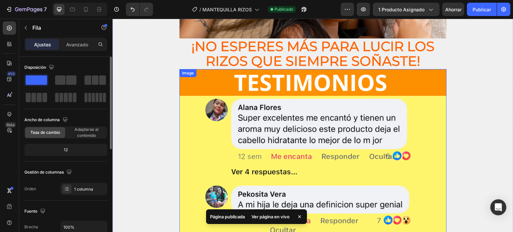
scroll to position [2081, 0]
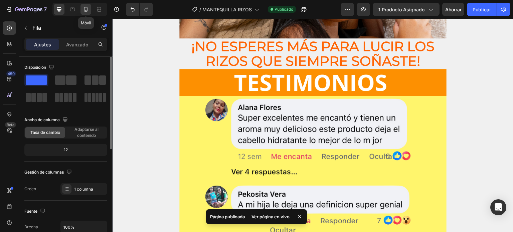
click at [86, 7] on icon at bounding box center [85, 9] width 7 height 7
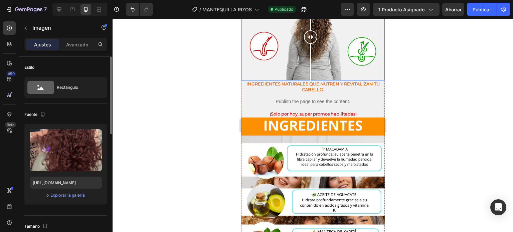
scroll to position [857, 0]
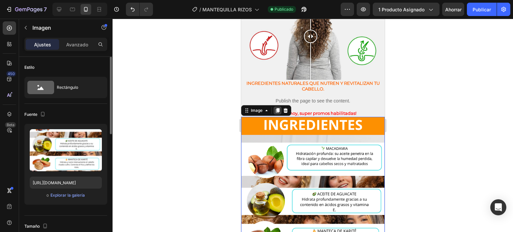
click at [277, 109] on icon at bounding box center [277, 111] width 4 height 5
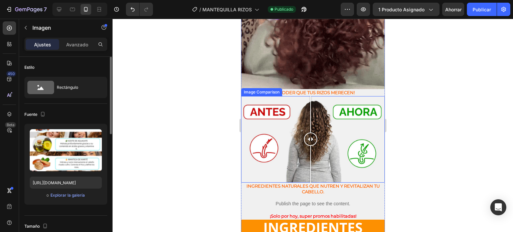
scroll to position [760, 0]
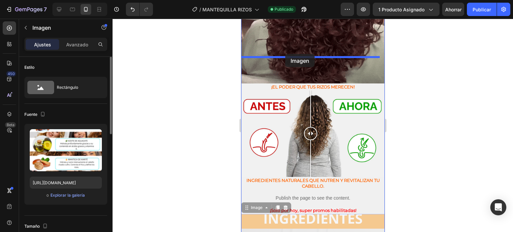
drag, startPoint x: 280, startPoint y: 197, endPoint x: 285, endPoint y: 54, distance: 143.3
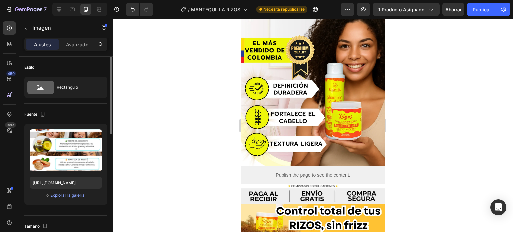
scroll to position [0, 0]
